Goal: Find specific page/section: Find specific page/section

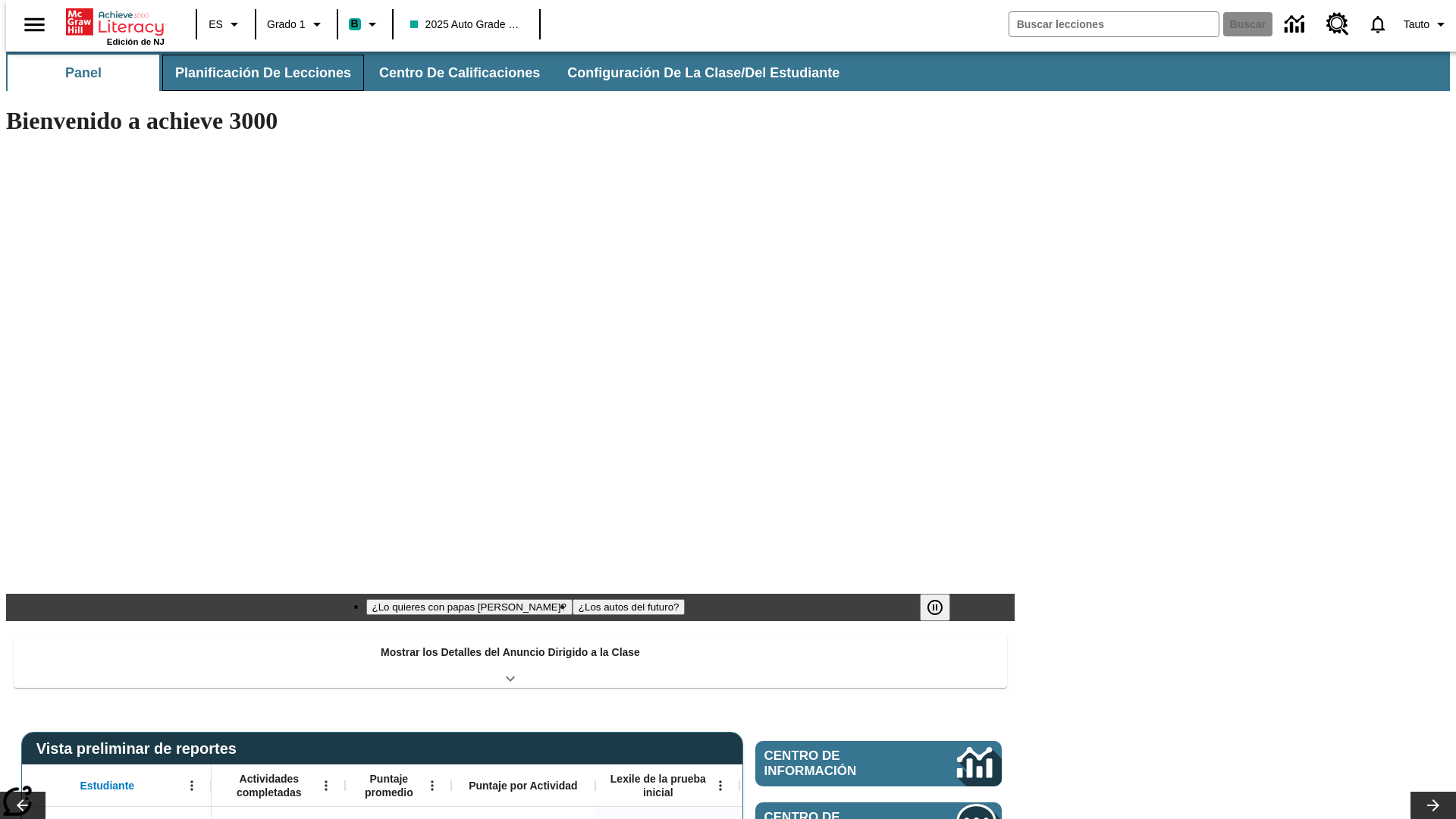
click at [254, 73] on span "Planificación de lecciones" at bounding box center [263, 73] width 176 height 18
